Goal: Information Seeking & Learning: Learn about a topic

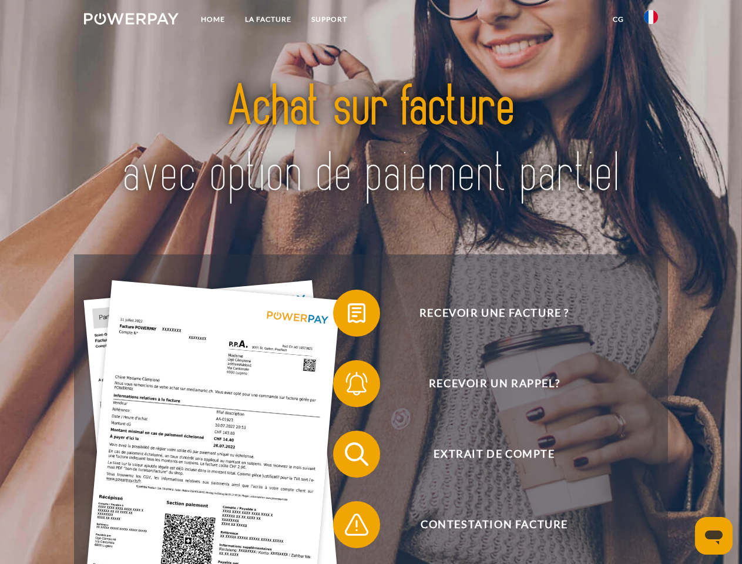
click at [131, 21] on img at bounding box center [131, 19] width 95 height 12
click at [651, 21] on img at bounding box center [651, 17] width 14 height 14
click at [618, 19] on link "CG" at bounding box center [618, 19] width 31 height 21
click at [348, 316] on span at bounding box center [339, 313] width 59 height 59
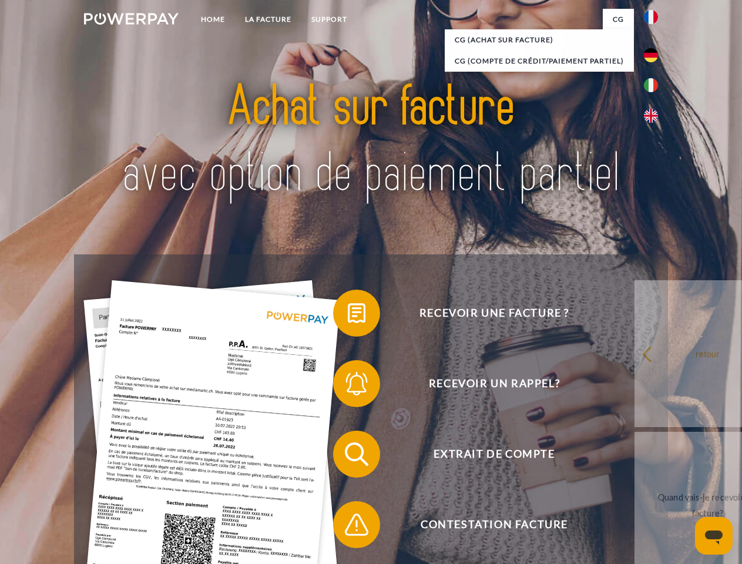
click at [348, 386] on span at bounding box center [339, 383] width 59 height 59
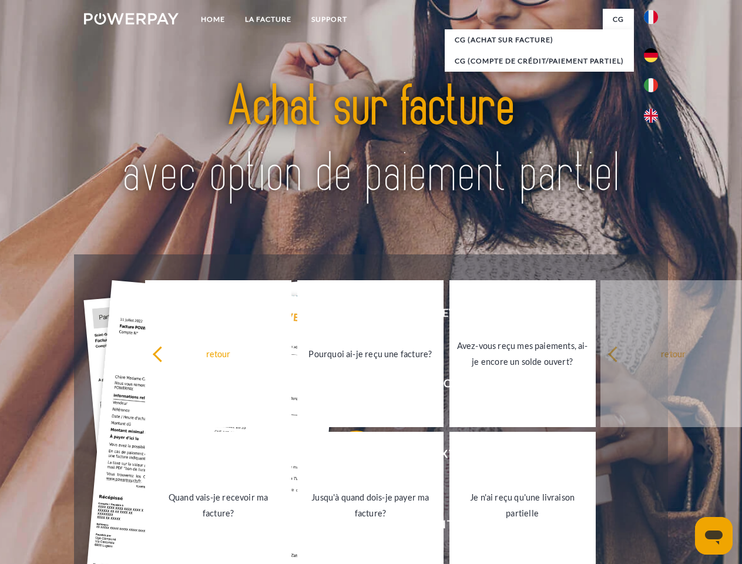
click at [348, 457] on link "Jusqu'à quand dois-je payer ma facture?" at bounding box center [370, 505] width 146 height 147
click at [348, 527] on span at bounding box center [339, 524] width 59 height 59
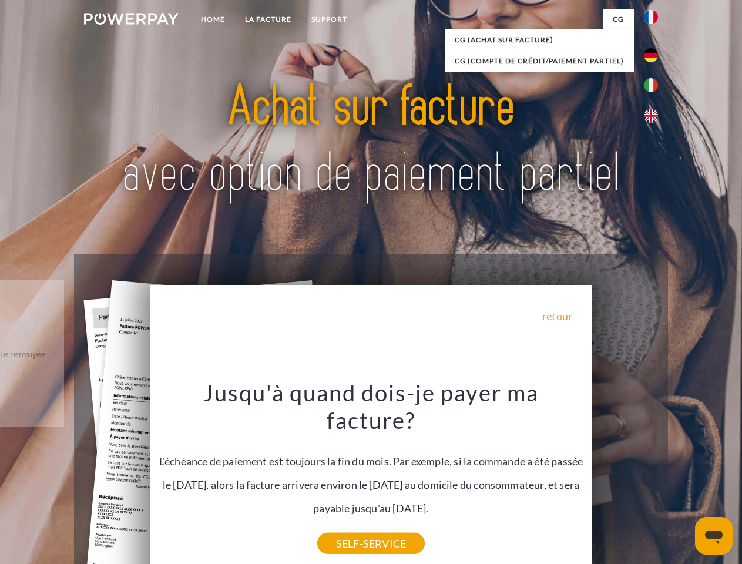
click at [714, 536] on icon "Ouvrir la fenêtre de messagerie" at bounding box center [714, 538] width 18 height 14
